Goal: Transaction & Acquisition: Purchase product/service

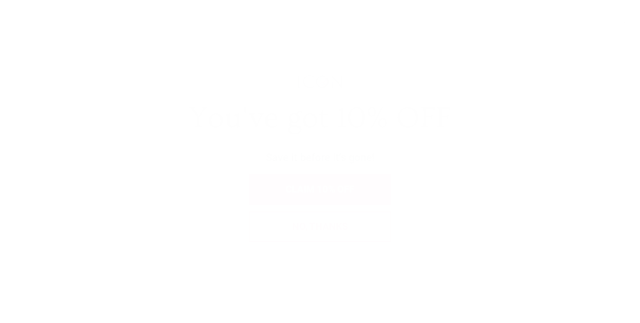
click at [624, 21] on span "X" at bounding box center [623, 22] width 9 height 13
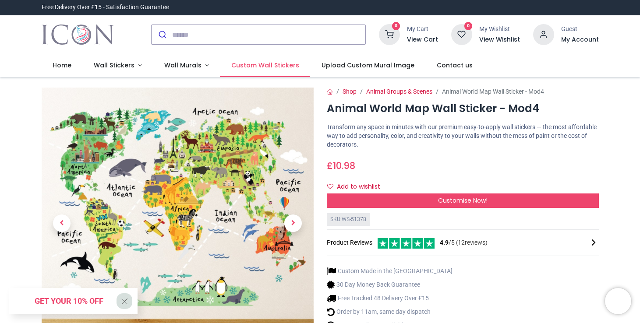
click at [270, 64] on span "Custom Wall Stickers" at bounding box center [265, 65] width 68 height 9
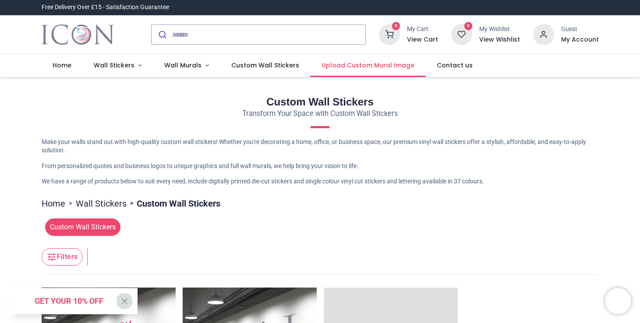
click at [347, 67] on span "Upload Custom Mural Image" at bounding box center [367, 65] width 93 height 9
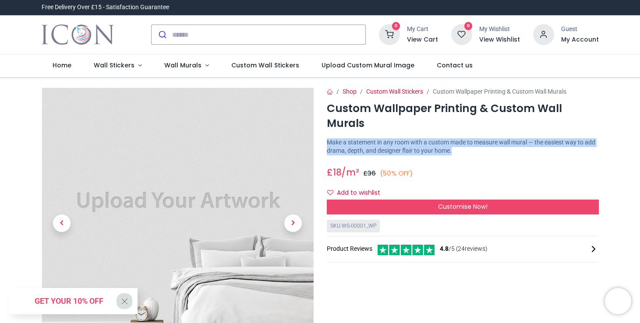
drag, startPoint x: 475, startPoint y: 136, endPoint x: 325, endPoint y: 130, distance: 150.7
click at [325, 130] on div "Shop Custom Wall Stickers Custom Wallpaper Printing & Custom Wall Murals Custom…" at bounding box center [462, 247] width 285 height 319
click at [532, 140] on p "Make a statement in any room with a custom made to measure wall mural — the eas…" at bounding box center [463, 146] width 272 height 17
